Goal: Task Accomplishment & Management: Manage account settings

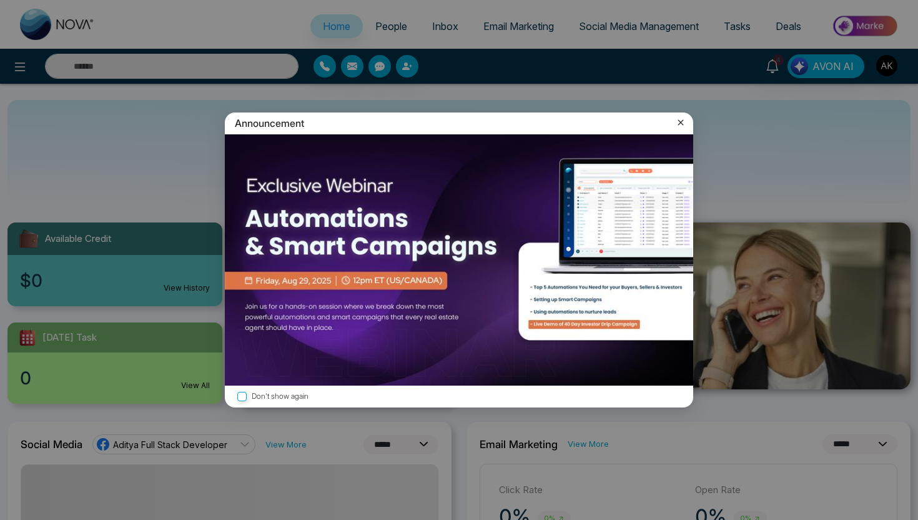
select select "*"
click at [683, 121] on icon at bounding box center [681, 123] width 6 height 6
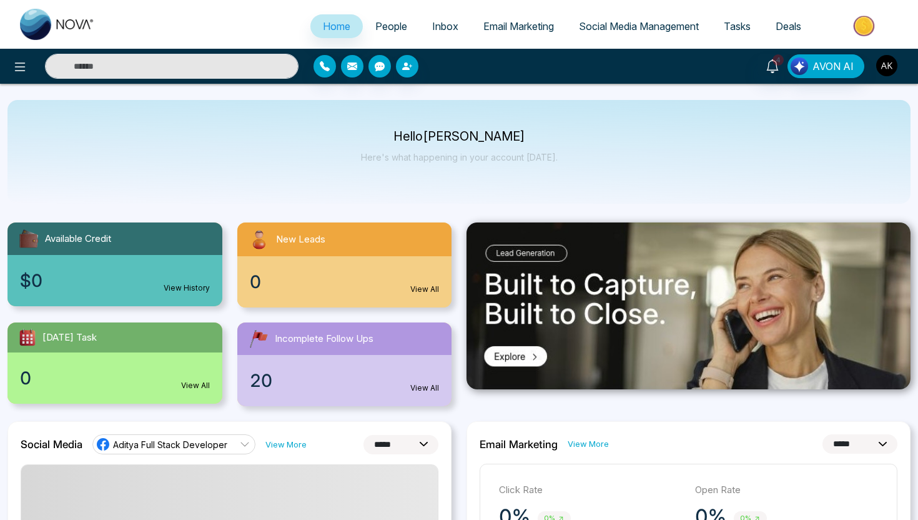
click at [887, 69] on img "button" at bounding box center [886, 65] width 21 height 21
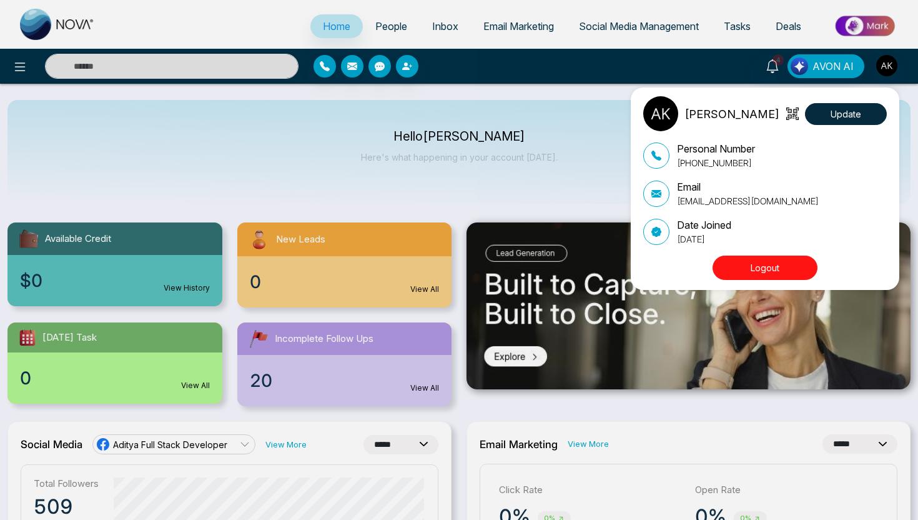
click at [784, 272] on button "Logout" at bounding box center [765, 267] width 105 height 24
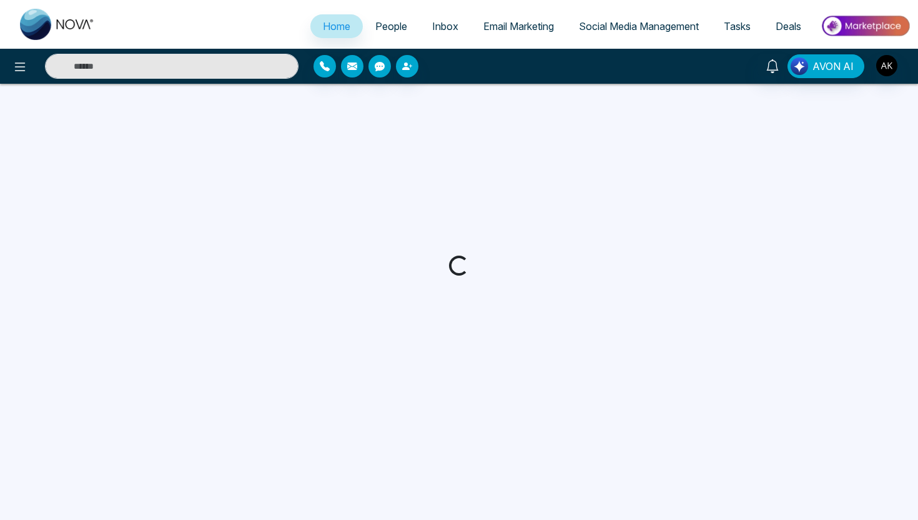
select select "*"
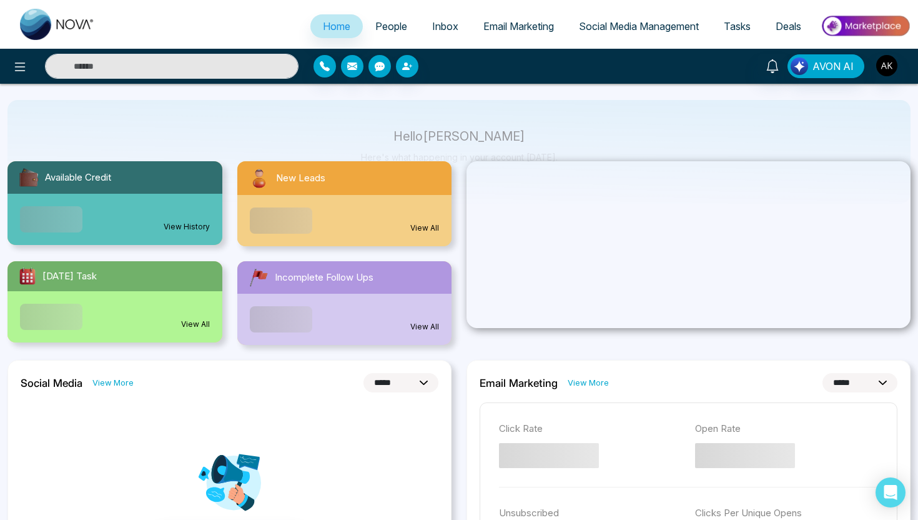
scroll to position [131, 0]
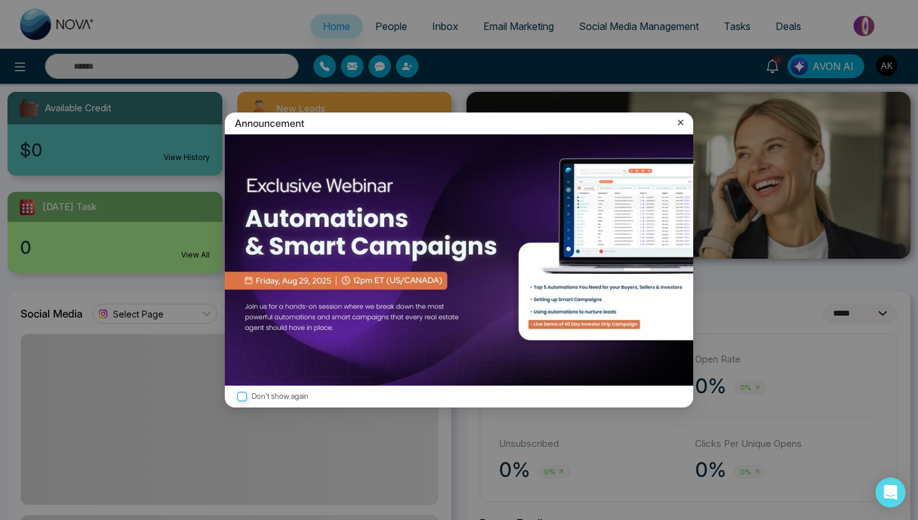
click at [686, 121] on icon at bounding box center [681, 122] width 12 height 12
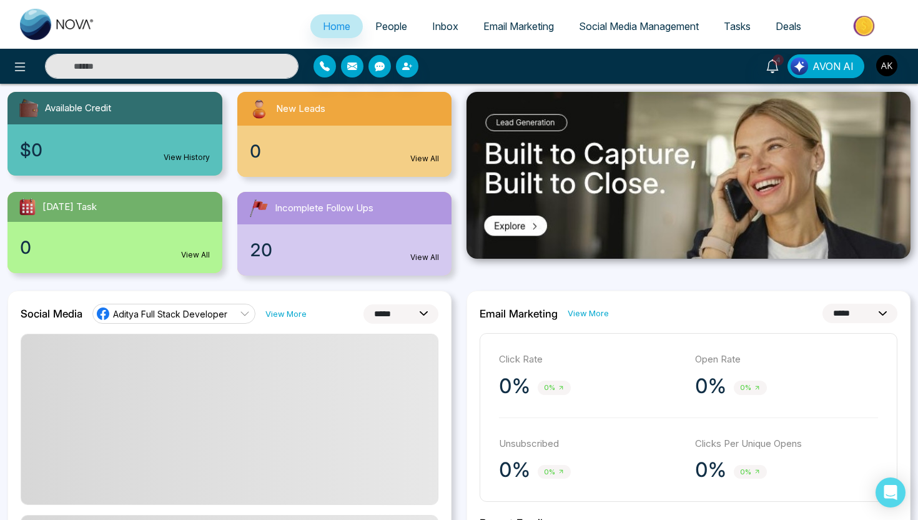
click at [740, 23] on span "Tasks" at bounding box center [737, 26] width 27 height 12
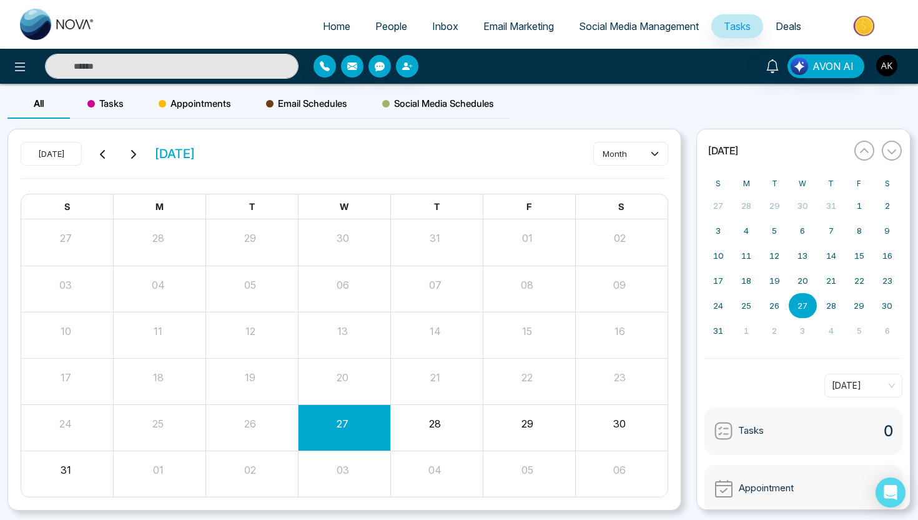
scroll to position [68, 0]
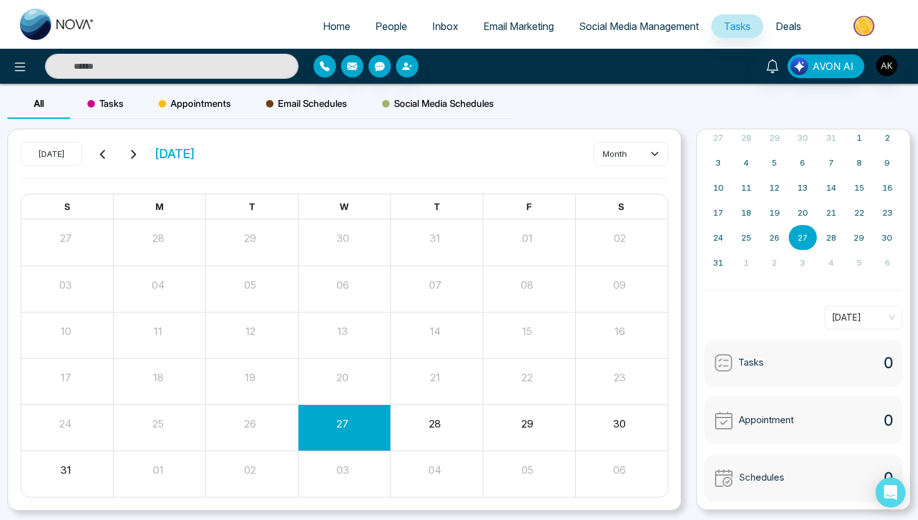
click at [810, 368] on div "Tasks 0" at bounding box center [803, 362] width 199 height 47
click at [755, 364] on span "Tasks" at bounding box center [751, 362] width 26 height 14
click at [823, 420] on div "Appointment 0" at bounding box center [803, 420] width 199 height 47
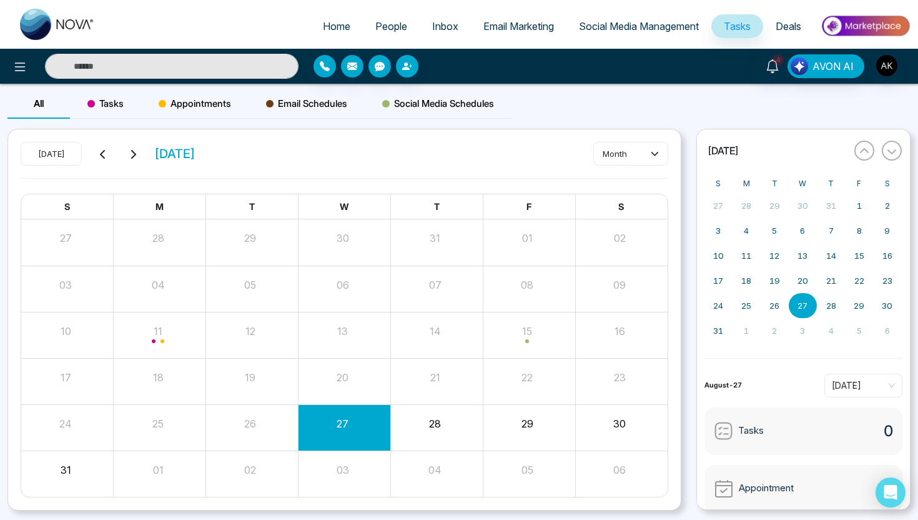
click at [102, 102] on span "Tasks" at bounding box center [105, 103] width 36 height 15
click at [650, 153] on button "Create" at bounding box center [630, 153] width 75 height 22
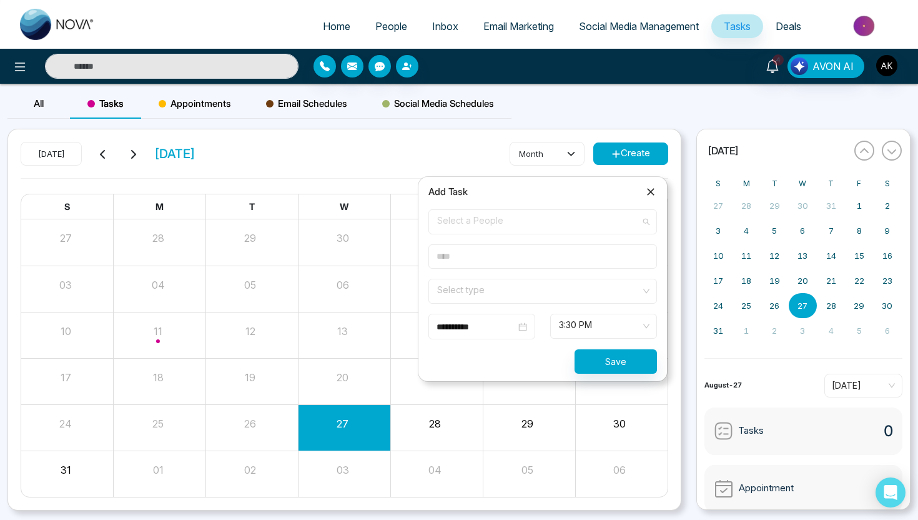
click at [531, 224] on span "Select a People" at bounding box center [542, 221] width 211 height 21
click at [501, 190] on div "Add Task" at bounding box center [542, 191] width 229 height 15
click at [510, 222] on span "Select a People" at bounding box center [542, 221] width 211 height 21
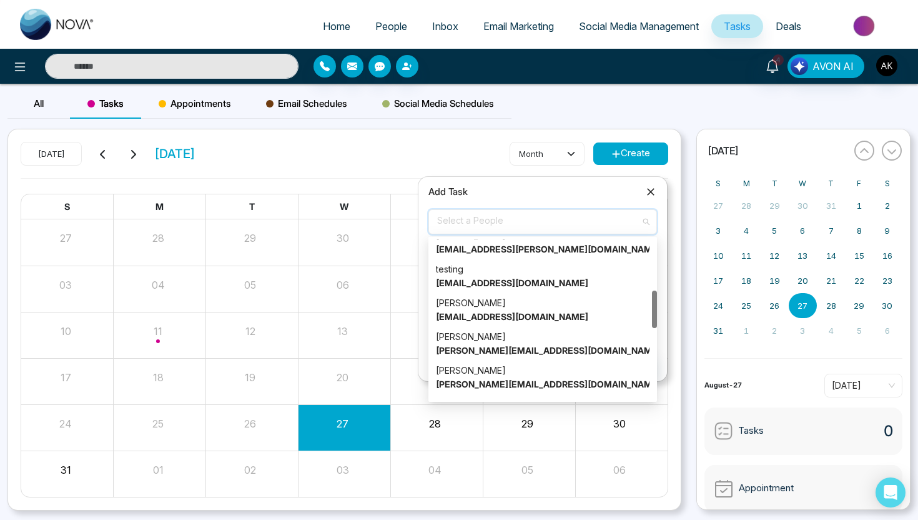
scroll to position [221, 0]
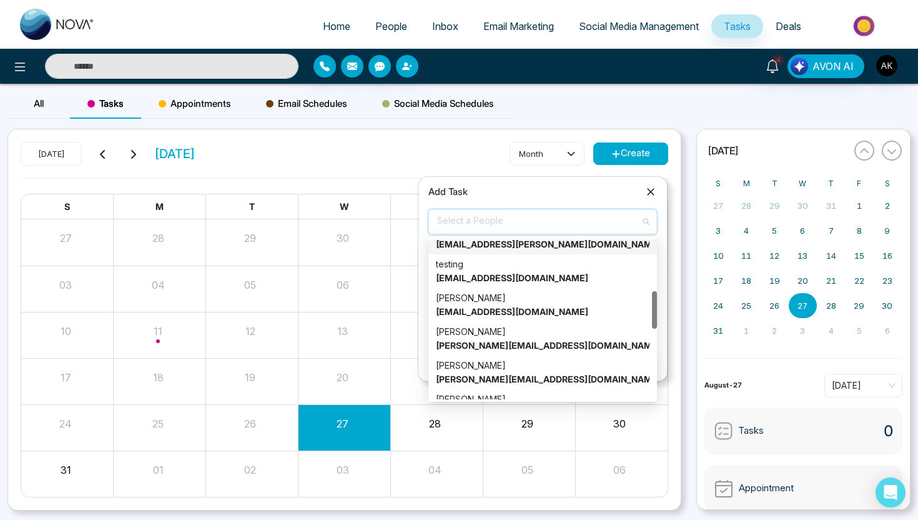
click at [371, 159] on div "Today August 2025 month Create" at bounding box center [345, 160] width 648 height 36
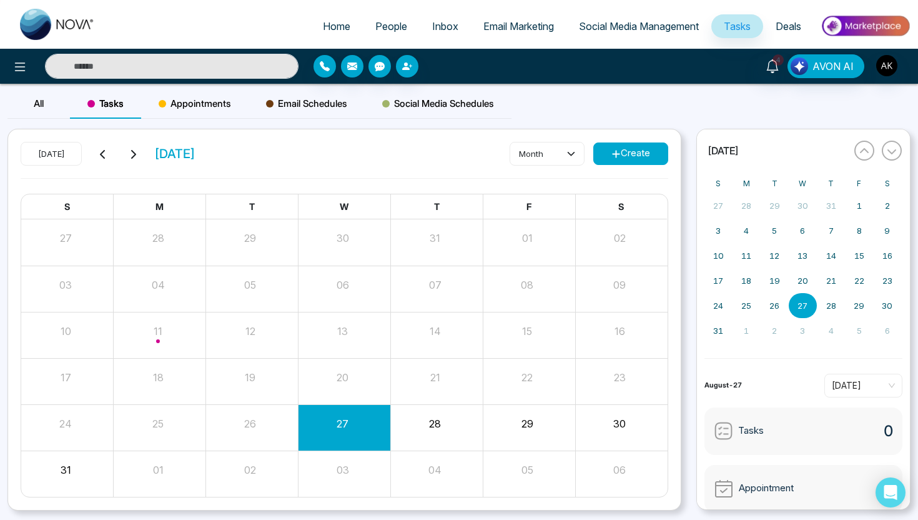
click at [209, 102] on span "Appointments" at bounding box center [195, 103] width 72 height 15
click at [385, 24] on span "People" at bounding box center [391, 26] width 32 height 12
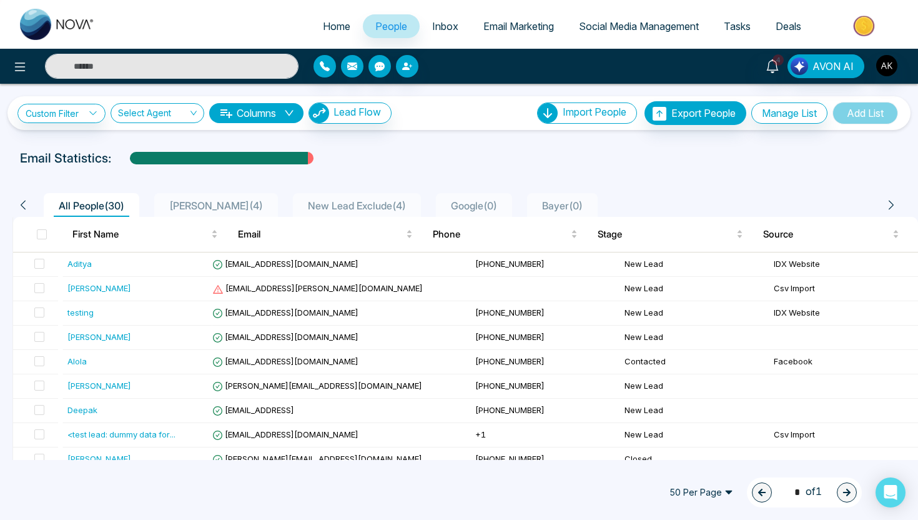
click at [199, 206] on span "bugge ( 4 )" at bounding box center [216, 205] width 104 height 12
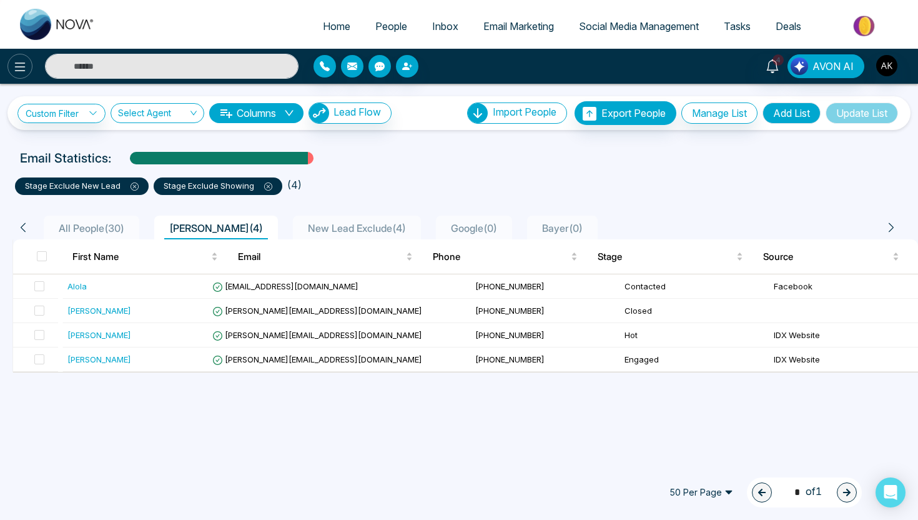
click at [17, 64] on icon at bounding box center [19, 66] width 15 height 15
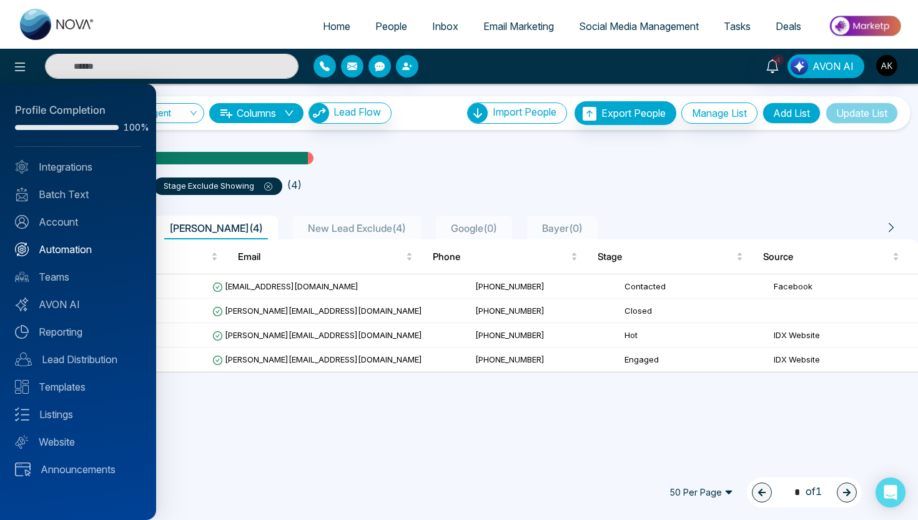
click at [66, 242] on link "Automation" at bounding box center [78, 249] width 126 height 15
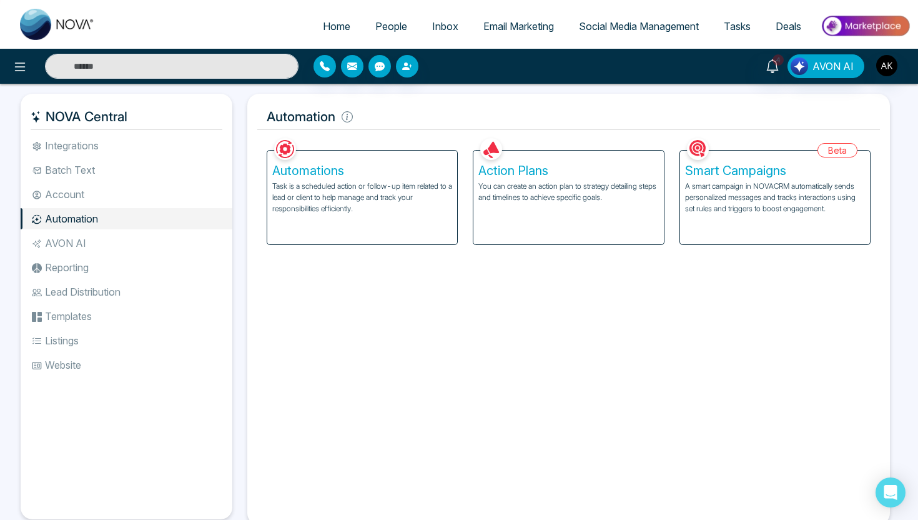
click at [66, 247] on li "AVON AI" at bounding box center [127, 242] width 212 height 21
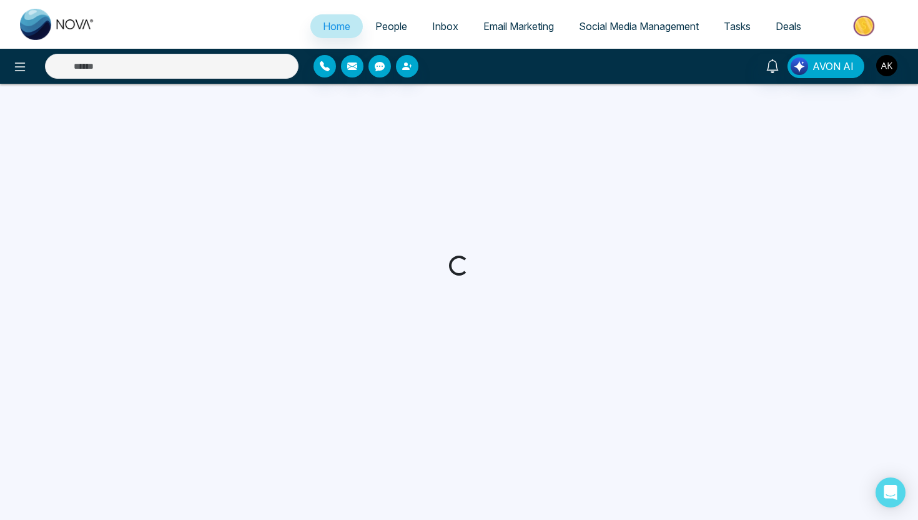
select select "*"
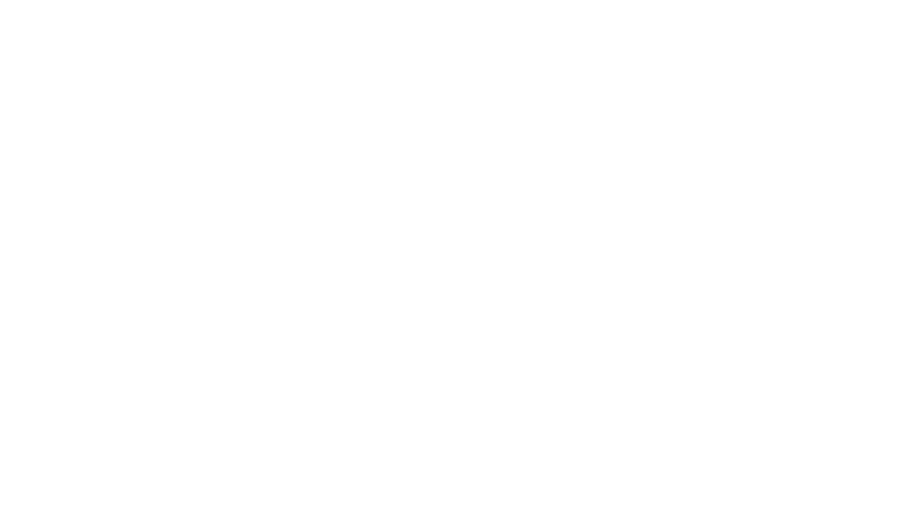
select select "*"
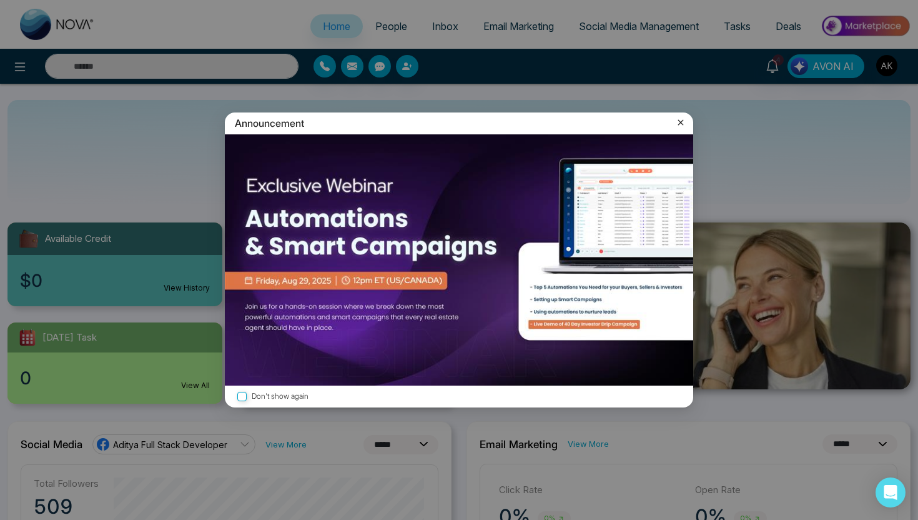
click at [680, 126] on icon at bounding box center [681, 122] width 12 height 12
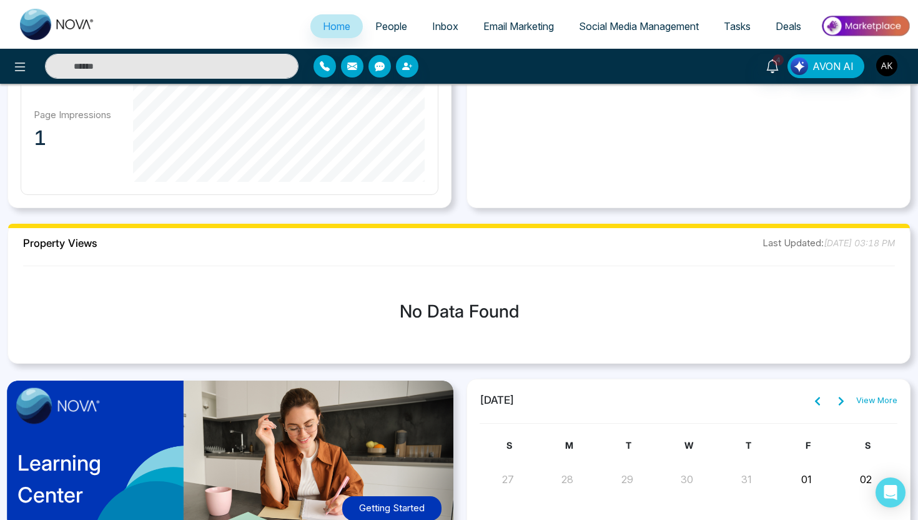
scroll to position [822, 0]
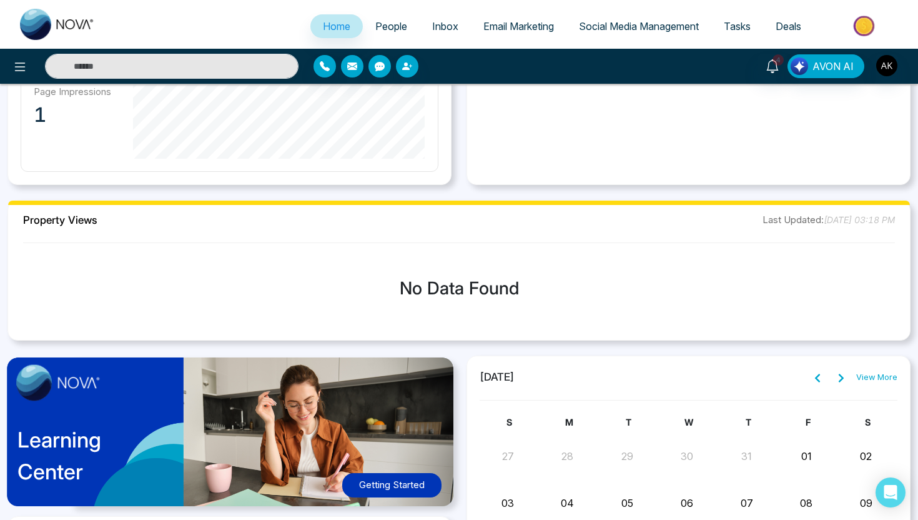
click at [523, 24] on span "Email Marketing" at bounding box center [518, 26] width 71 height 12
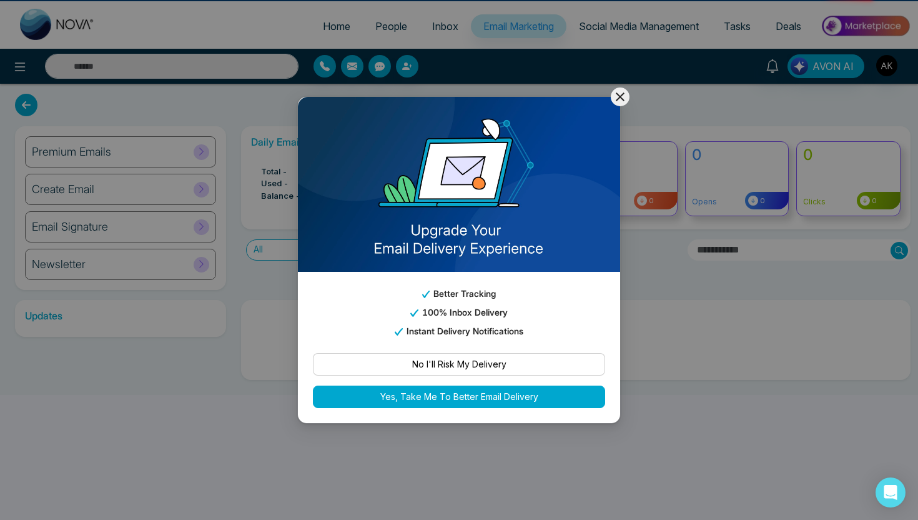
click at [523, 24] on div "Better Tracking 100% Inbox Delivery Instant Delivery Notifications No I'll Risk…" at bounding box center [459, 260] width 918 height 520
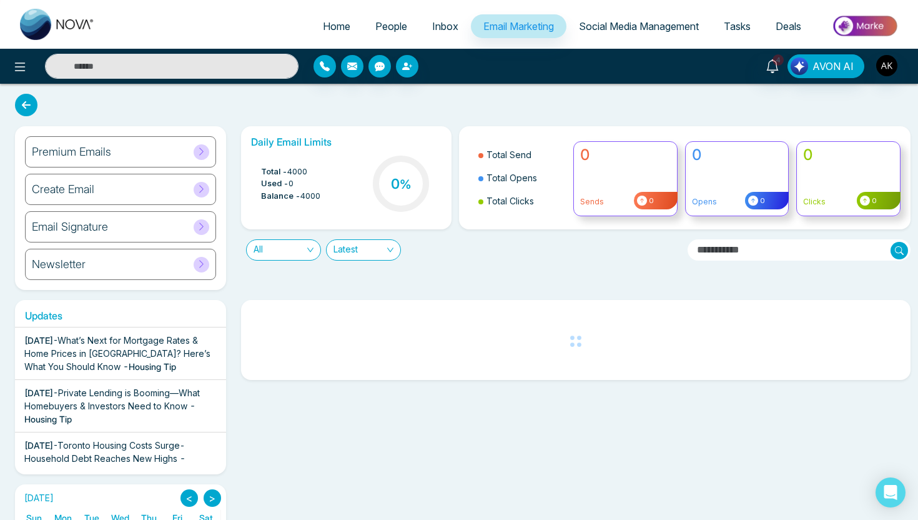
click at [182, 156] on div "Premium Emails" at bounding box center [120, 151] width 191 height 31
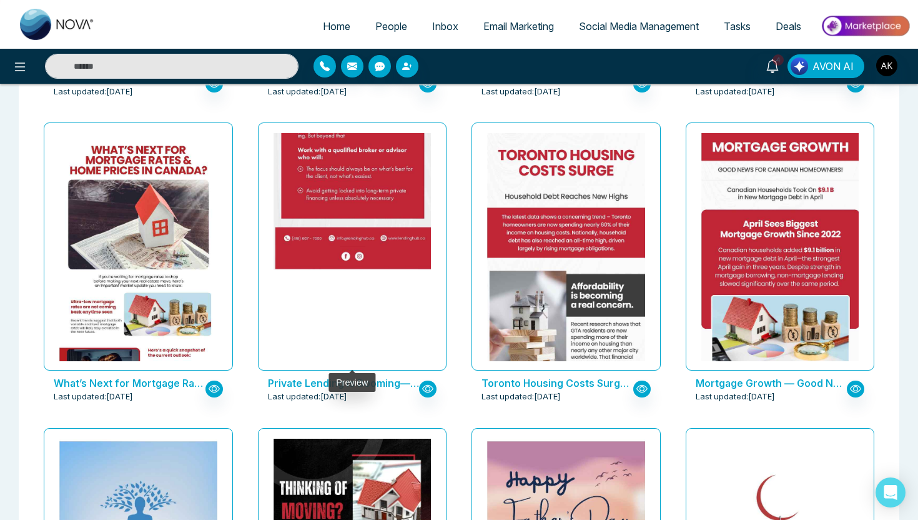
scroll to position [661, 0]
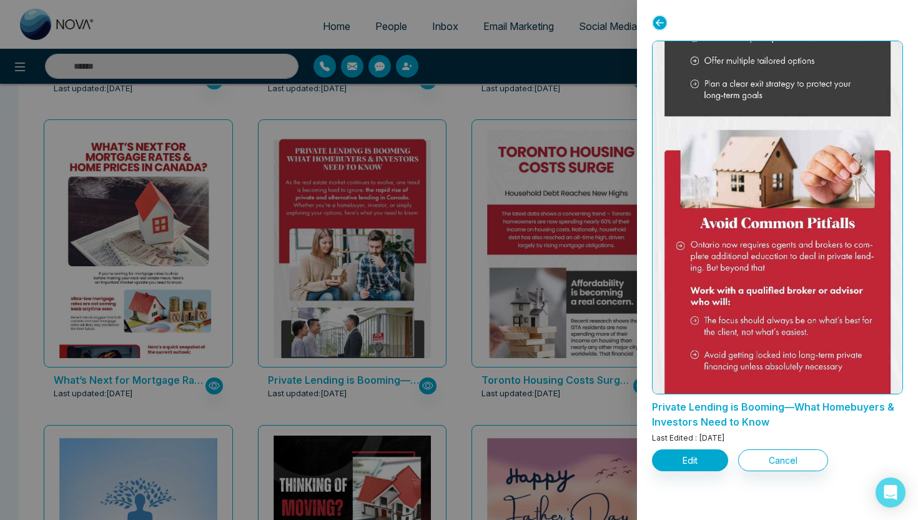
scroll to position [1105, 0]
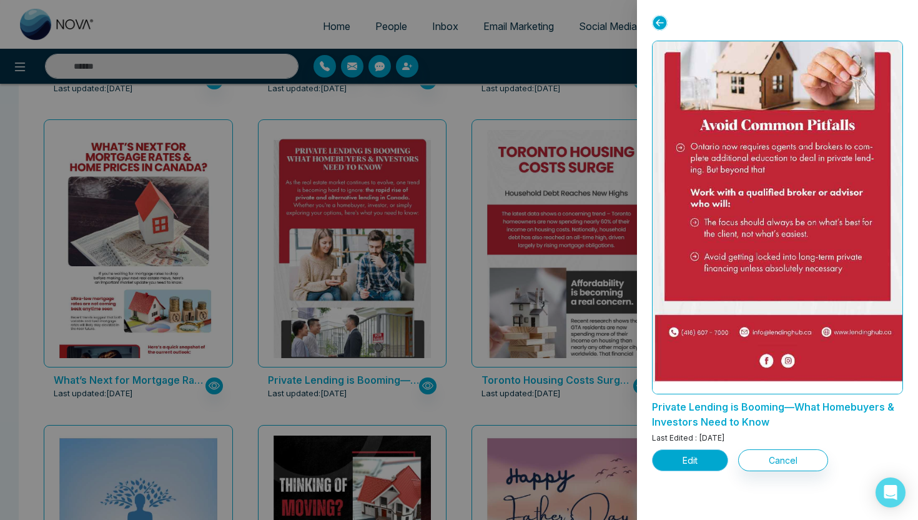
click at [683, 453] on button "Edit" at bounding box center [690, 460] width 76 height 22
click at [683, 459] on button "Edit" at bounding box center [690, 460] width 76 height 22
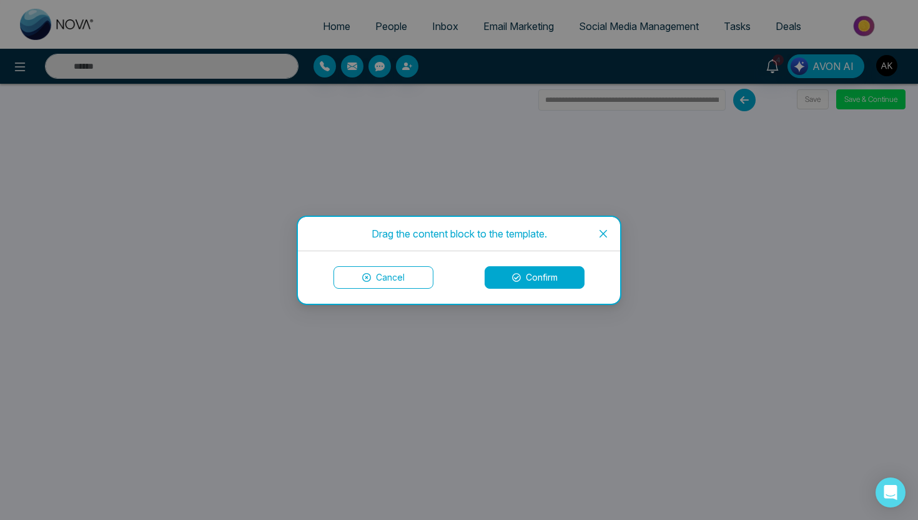
click at [598, 235] on icon "close" at bounding box center [603, 234] width 10 height 10
click at [410, 274] on button "Cancel" at bounding box center [384, 277] width 100 height 22
